Goal: Task Accomplishment & Management: Complete application form

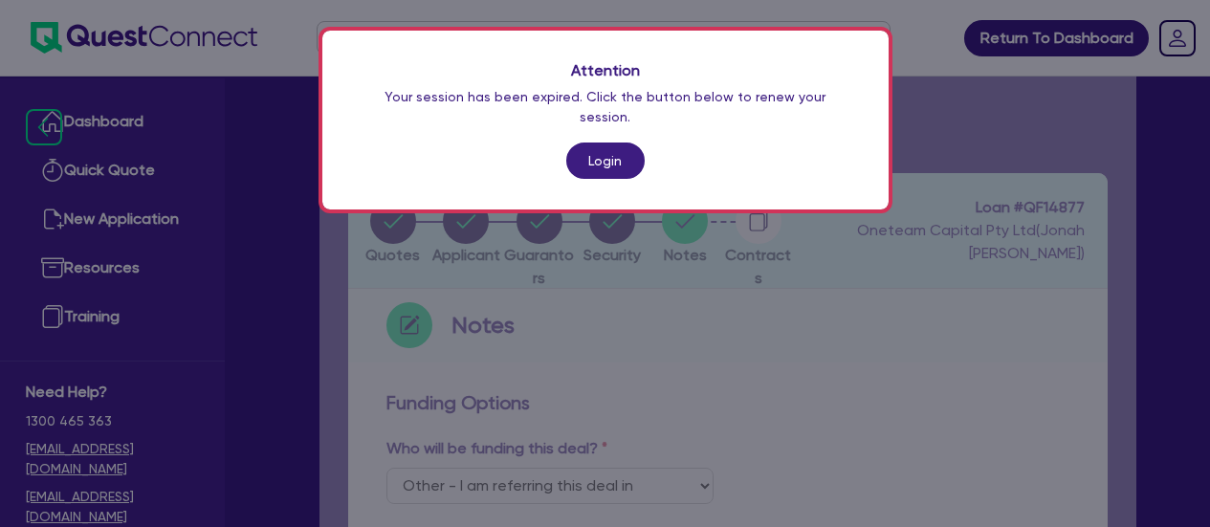
select select "Other"
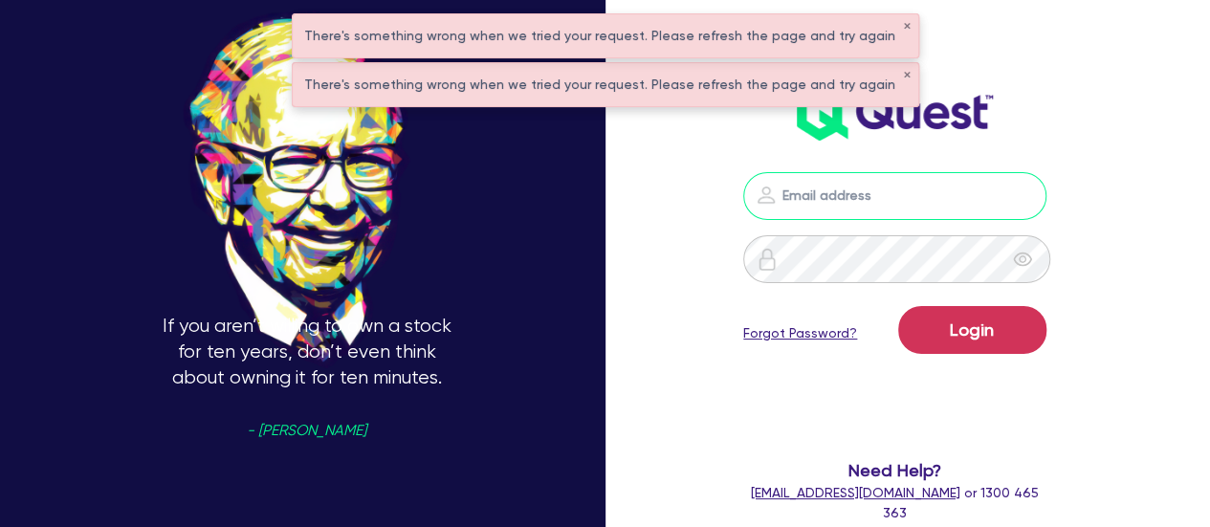
type input "[PERSON_NAME][EMAIL_ADDRESS][PERSON_NAME][DOMAIN_NAME]"
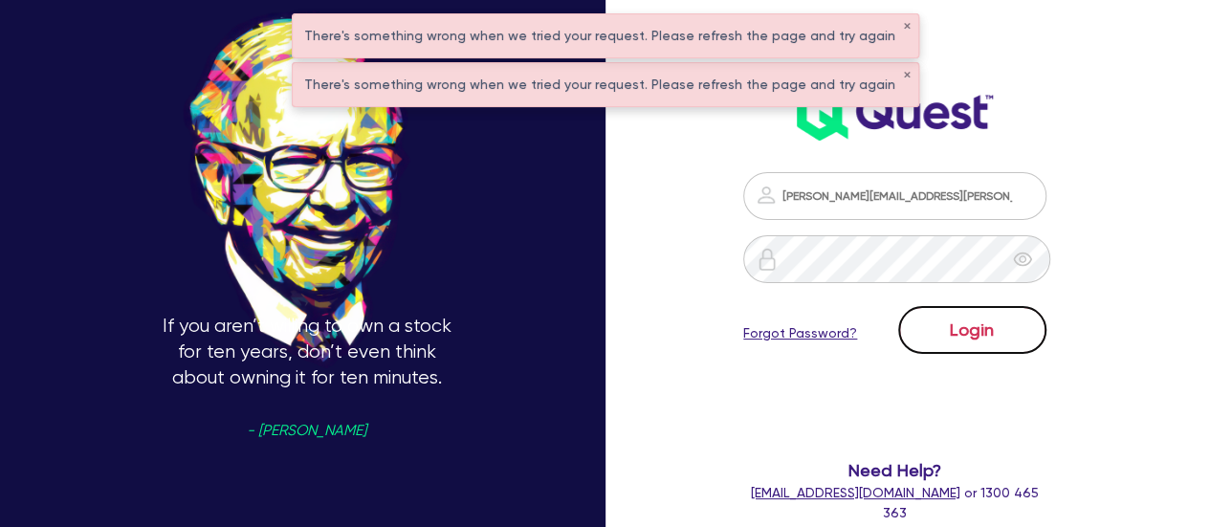
click at [980, 326] on button "Login" at bounding box center [972, 330] width 148 height 48
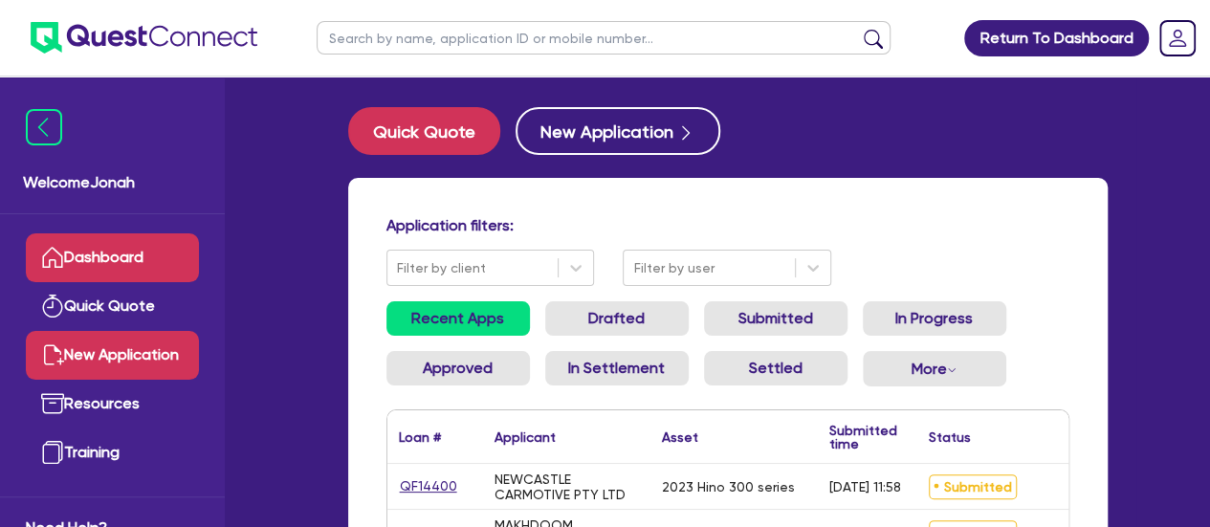
click at [131, 345] on link "New Application" at bounding box center [112, 355] width 173 height 49
